Goal: Entertainment & Leisure: Browse casually

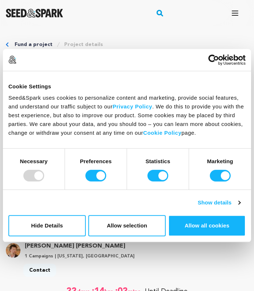
scroll to position [43, 0]
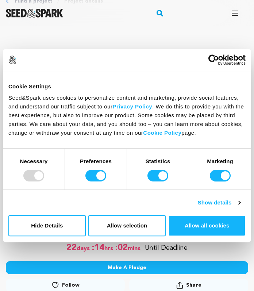
click at [104, 166] on div "Preferences" at bounding box center [96, 168] width 62 height 41
click at [167, 164] on strong "Statistics" at bounding box center [158, 161] width 25 height 6
click at [167, 170] on input "Statistics" at bounding box center [157, 176] width 21 height 12
checkbox input "false"
click at [89, 177] on input "Preferences" at bounding box center [95, 176] width 21 height 12
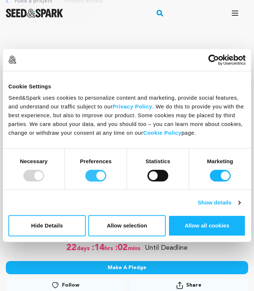
checkbox input "false"
click at [210, 178] on input "Marketing" at bounding box center [220, 176] width 21 height 12
checkbox input "false"
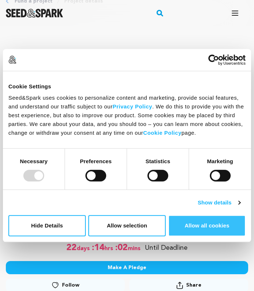
click at [212, 224] on button "Allow all cookies" at bounding box center [206, 225] width 77 height 21
checkbox input "true"
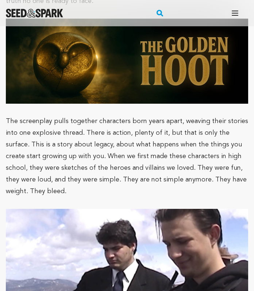
scroll to position [2604, 0]
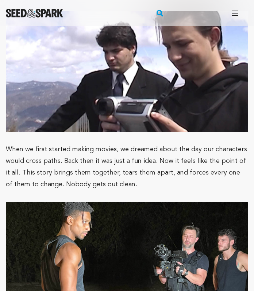
drag, startPoint x: 206, startPoint y: 262, endPoint x: 178, endPoint y: 262, distance: 28.1
drag, startPoint x: 180, startPoint y: 262, endPoint x: 165, endPoint y: 262, distance: 15.3
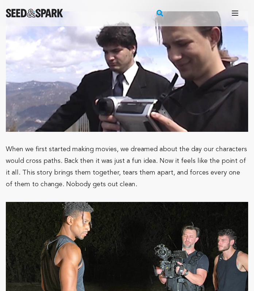
drag, startPoint x: 158, startPoint y: 262, endPoint x: 210, endPoint y: 262, distance: 51.8
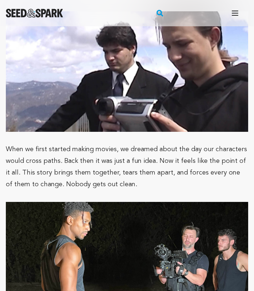
drag, startPoint x: 211, startPoint y: 262, endPoint x: 161, endPoint y: 262, distance: 50.0
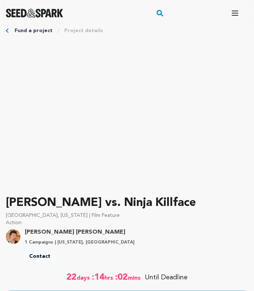
scroll to position [0, 0]
